Goal: Task Accomplishment & Management: Use online tool/utility

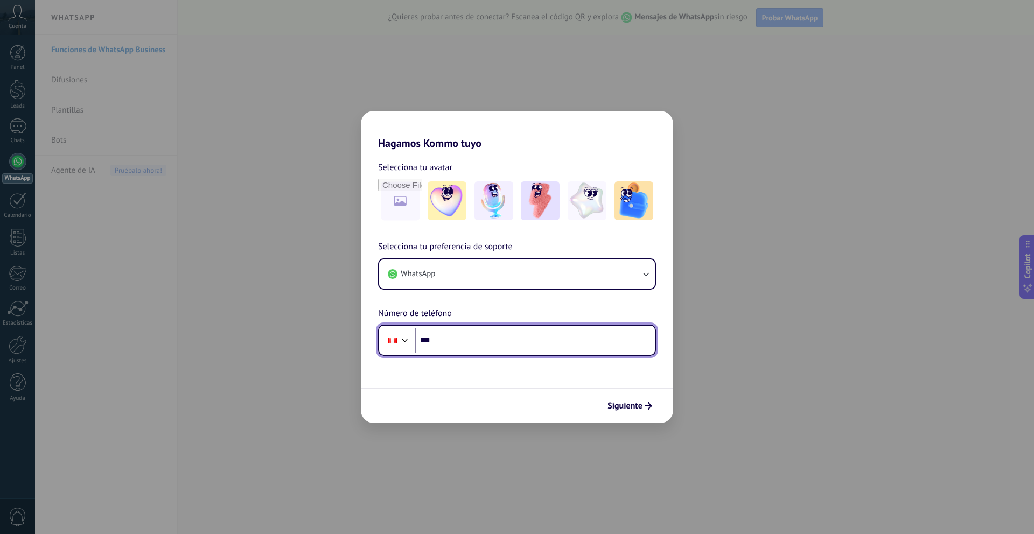
click at [470, 346] on input "***" at bounding box center [535, 340] width 240 height 25
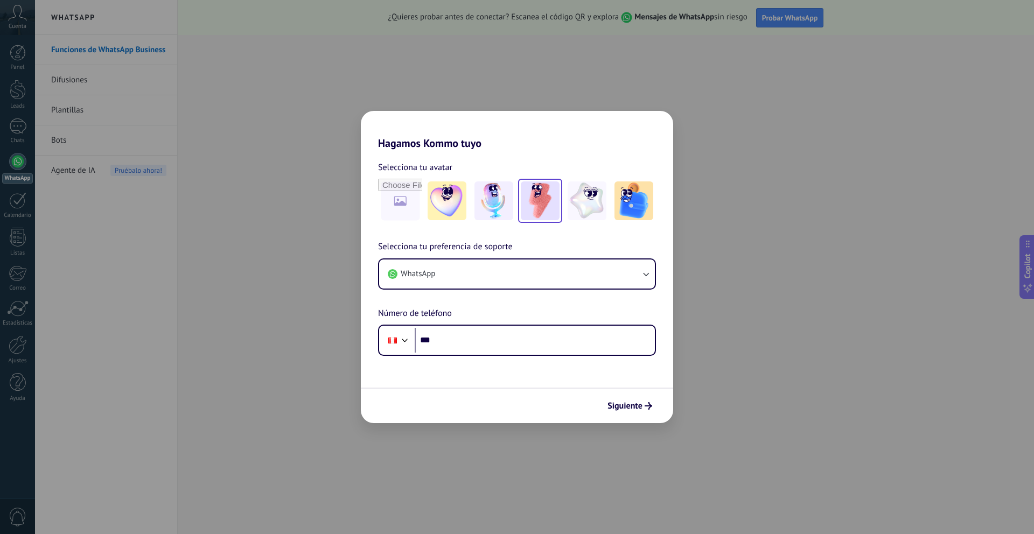
click at [555, 208] on img at bounding box center [540, 200] width 39 height 39
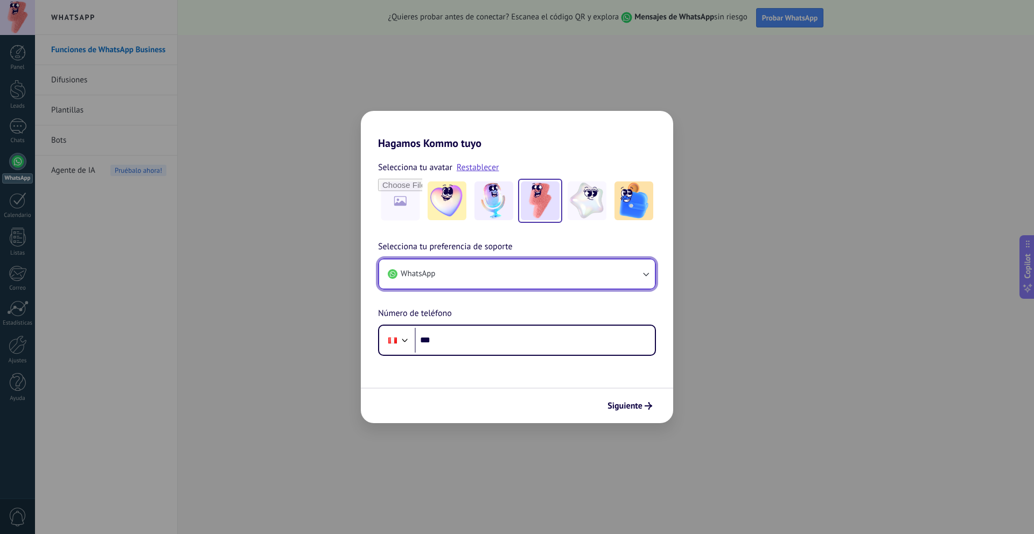
click at [555, 270] on button "WhatsApp" at bounding box center [517, 273] width 276 height 29
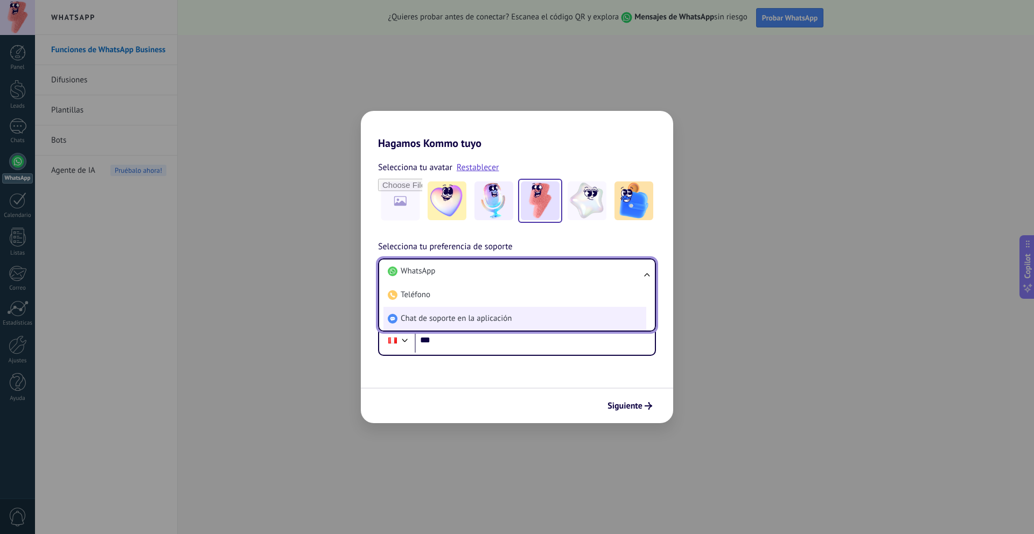
click at [538, 317] on li "Chat de soporte en la aplicación" at bounding box center [514, 319] width 263 height 24
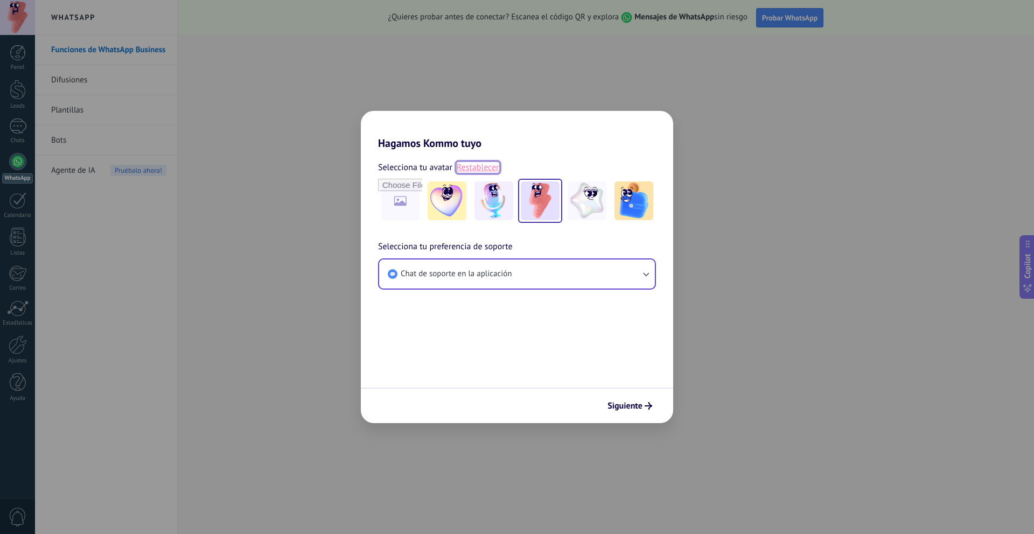
click at [481, 169] on link "Restablecer" at bounding box center [478, 167] width 43 height 11
click at [530, 199] on img at bounding box center [540, 200] width 39 height 39
click at [501, 273] on span "Chat de soporte en la aplicación" at bounding box center [456, 274] width 111 height 11
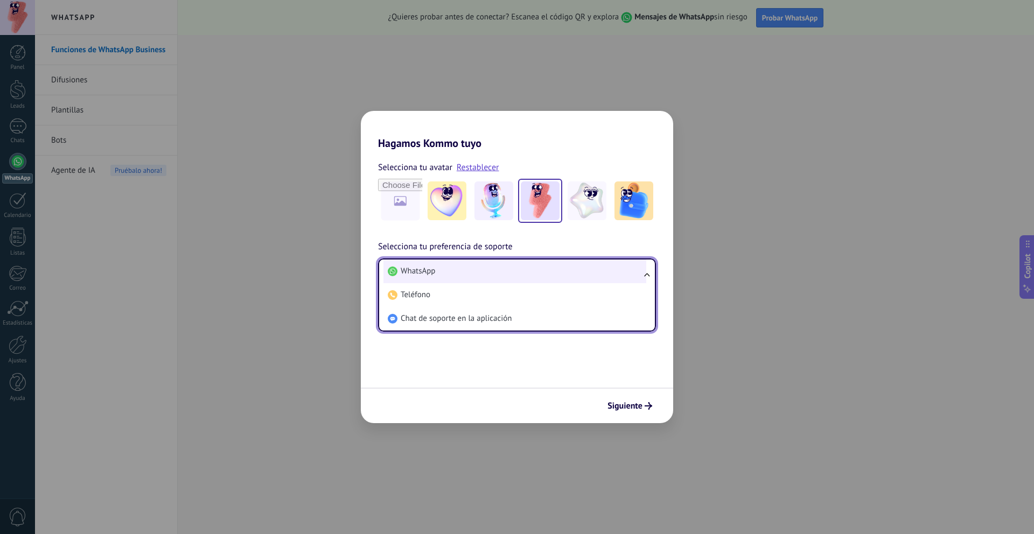
click at [501, 273] on li "WhatsApp" at bounding box center [514, 271] width 263 height 24
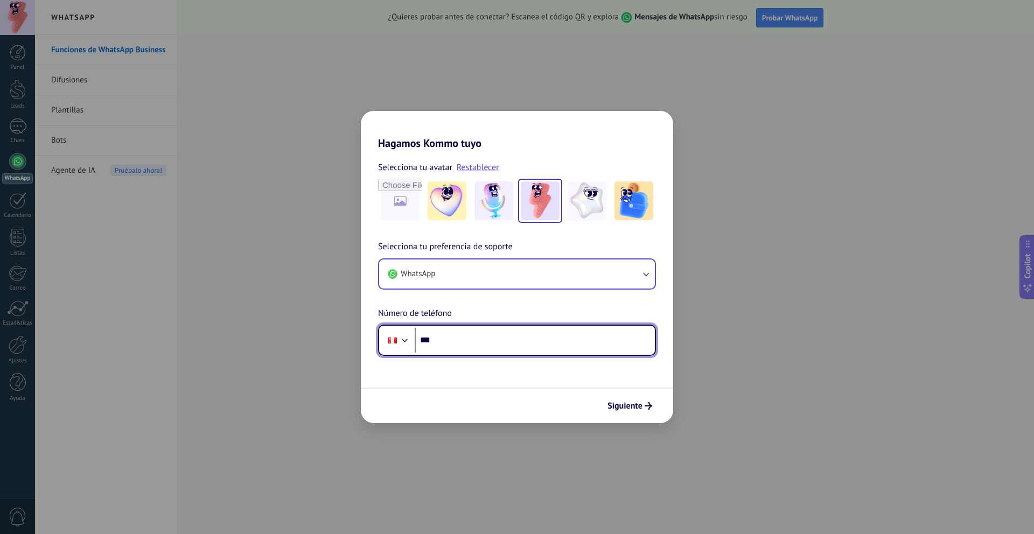
click at [497, 341] on input "***" at bounding box center [535, 340] width 240 height 25
type input "**********"
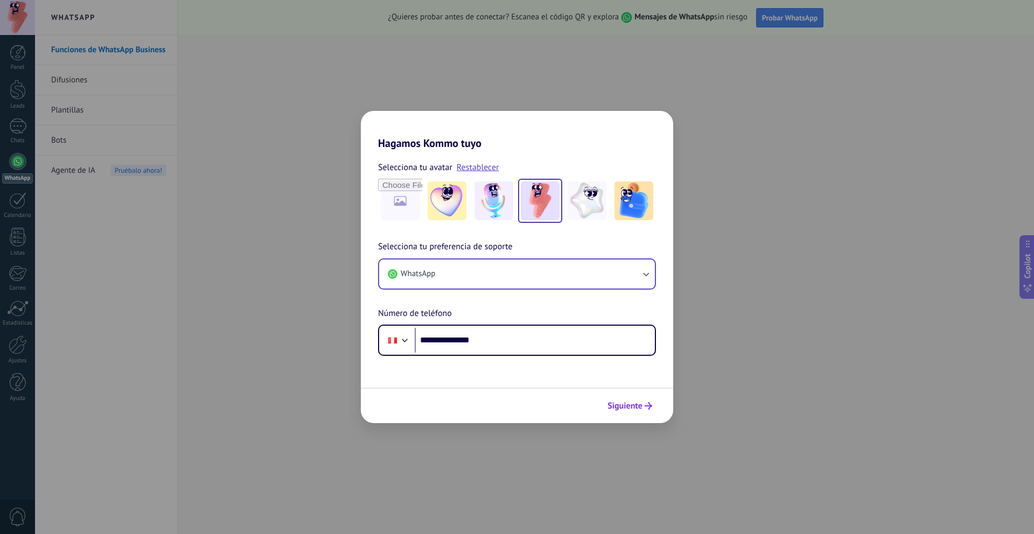
click at [649, 407] on use "submit" at bounding box center [648, 406] width 8 height 8
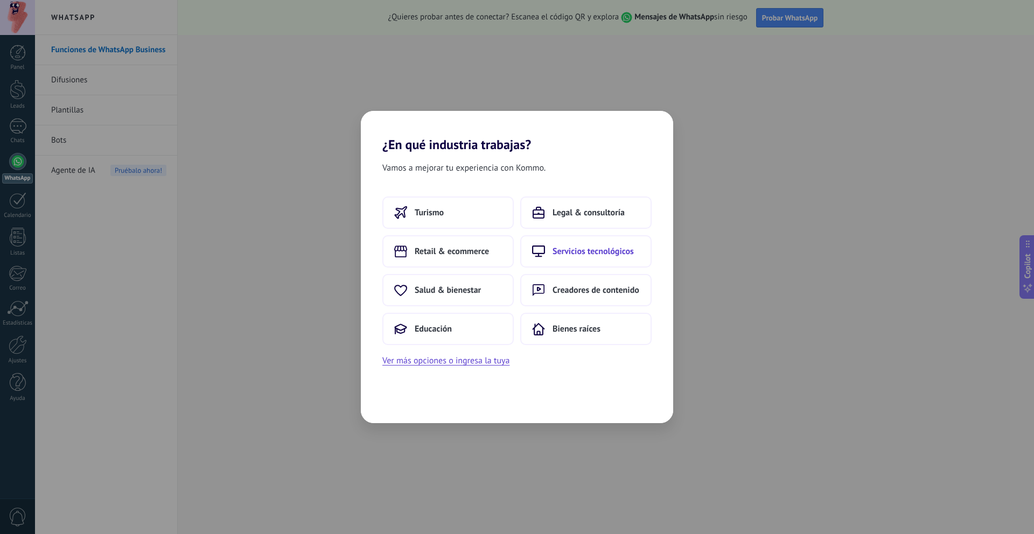
click at [553, 254] on span "Servicios tecnológicos" at bounding box center [592, 251] width 81 height 11
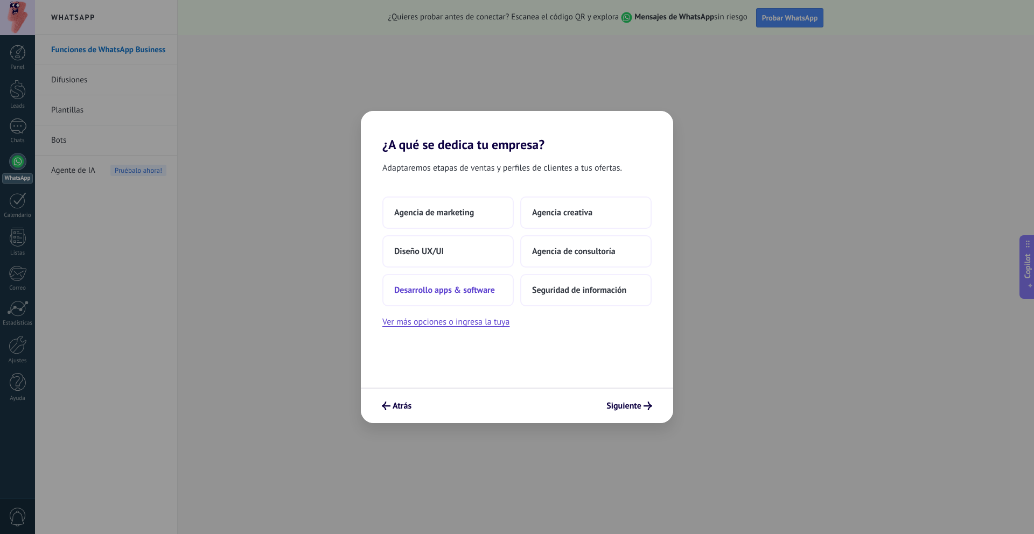
click at [468, 284] on button "Desarrollo apps & software" at bounding box center [447, 290] width 131 height 32
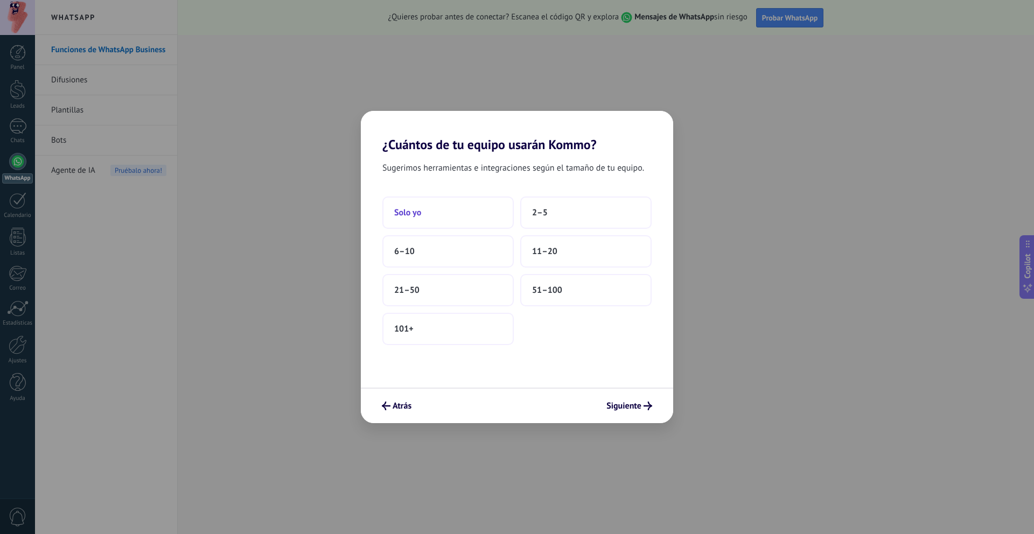
click at [473, 218] on button "Solo yo" at bounding box center [447, 213] width 131 height 32
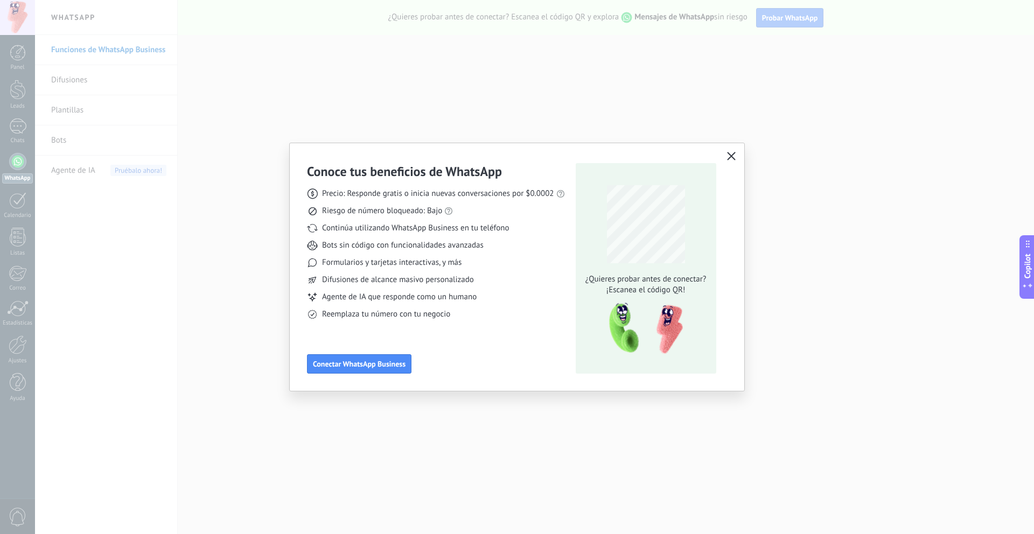
click at [728, 158] on icon "button" at bounding box center [731, 156] width 9 height 9
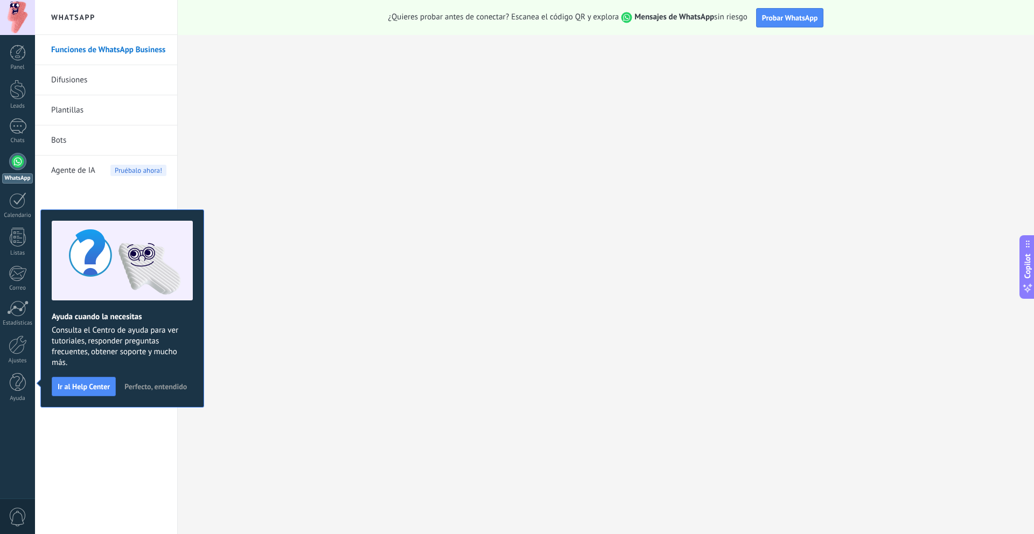
click at [142, 384] on span "Perfecto, entendido" at bounding box center [155, 387] width 62 height 8
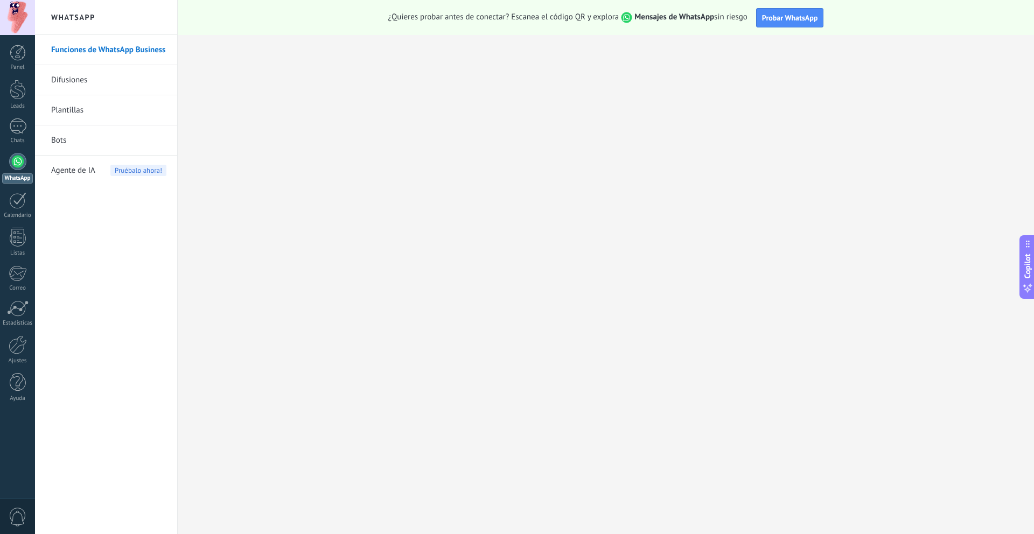
click at [23, 163] on div at bounding box center [17, 161] width 17 height 17
click at [18, 121] on div at bounding box center [17, 126] width 17 height 16
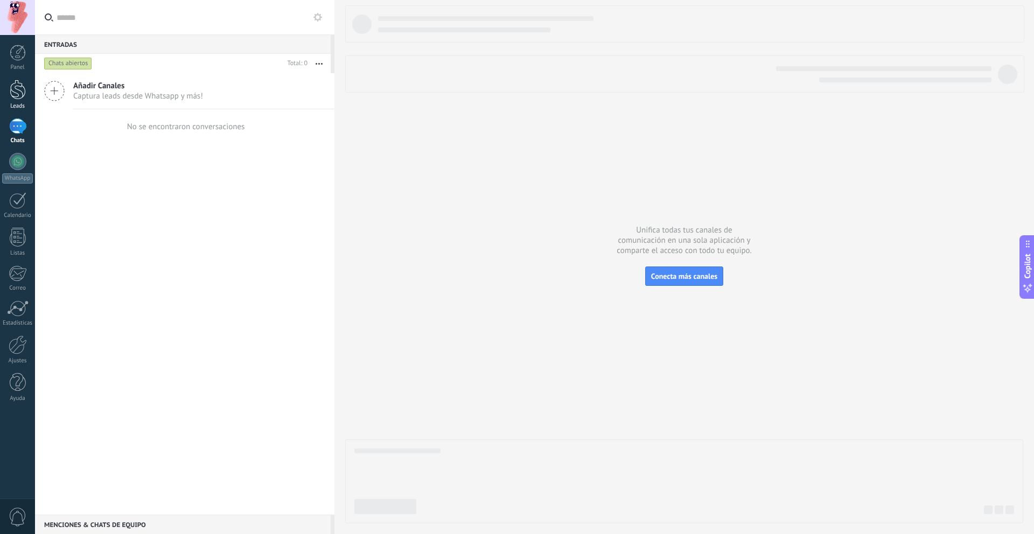
click at [15, 92] on div at bounding box center [18, 90] width 16 height 20
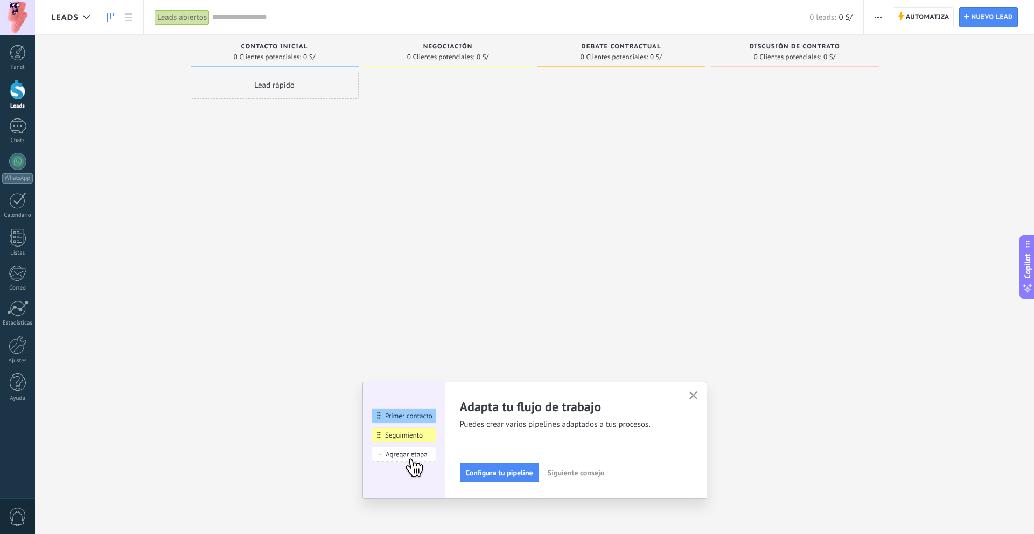
click at [689, 395] on icon "button" at bounding box center [693, 395] width 8 height 8
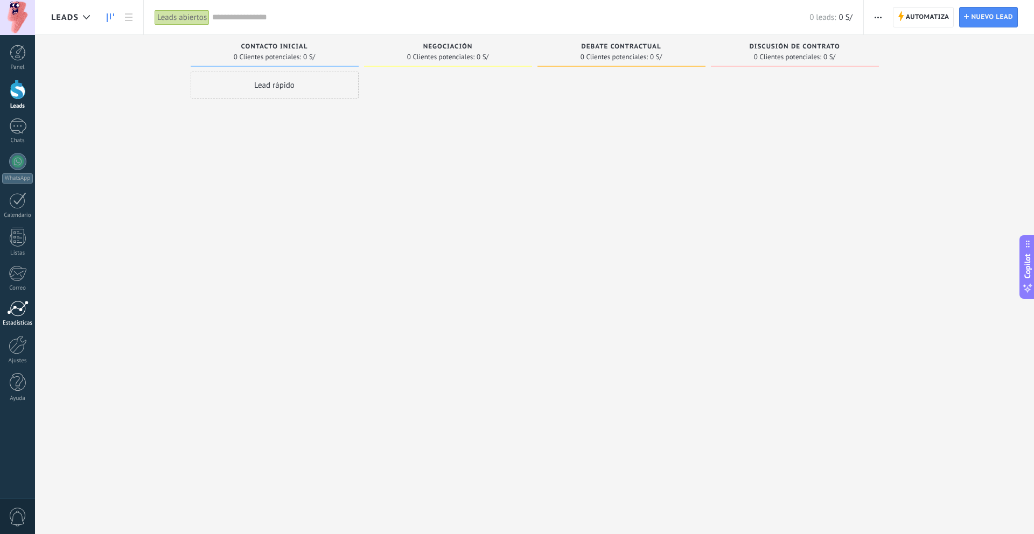
click at [29, 313] on link "Estadísticas" at bounding box center [17, 313] width 35 height 26
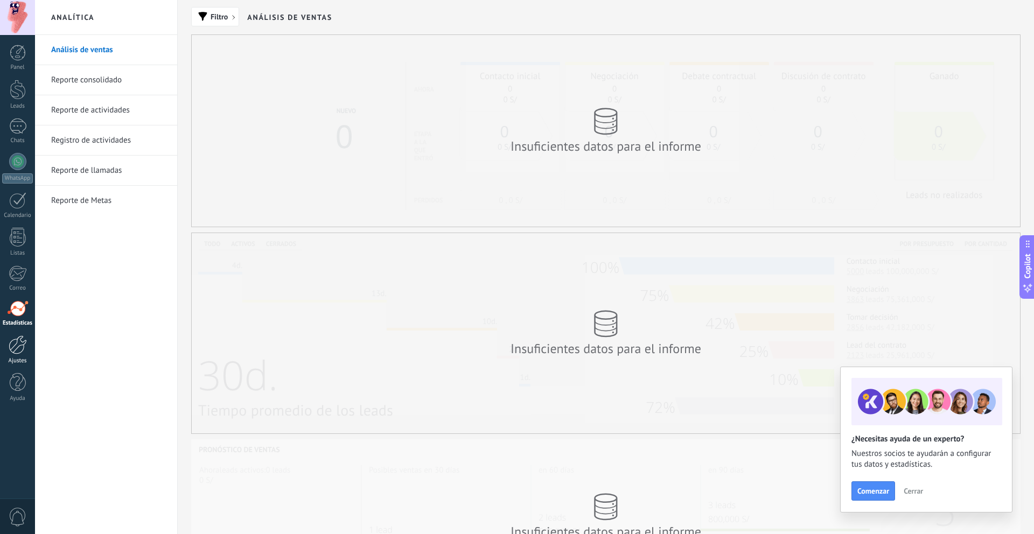
click at [15, 345] on div at bounding box center [18, 344] width 18 height 19
